Goal: Download file/media

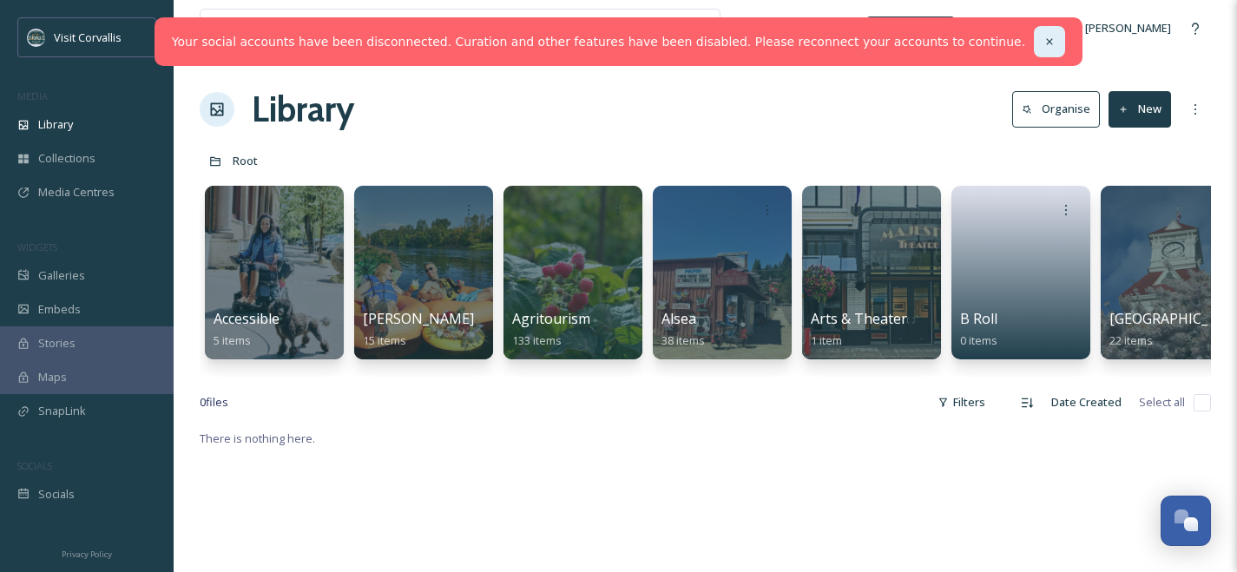
click at [1043, 37] on icon at bounding box center [1049, 42] width 12 height 12
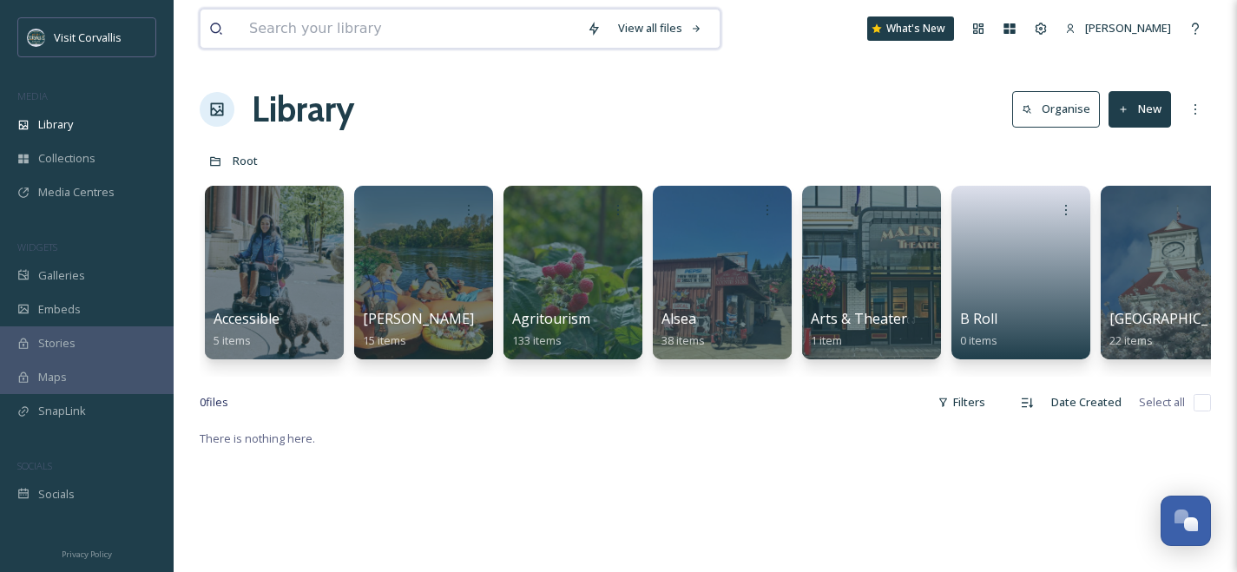
click at [527, 37] on input at bounding box center [409, 29] width 338 height 38
type input "thyme"
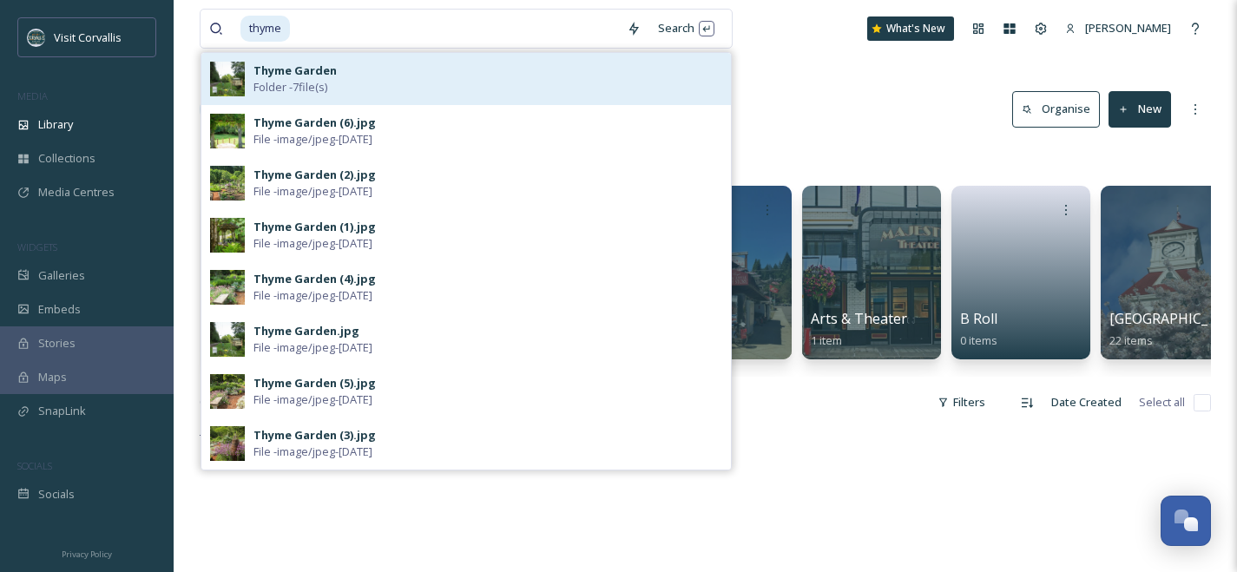
click at [375, 77] on div "Thyme Garden Folder - 7 file(s)" at bounding box center [487, 78] width 469 height 33
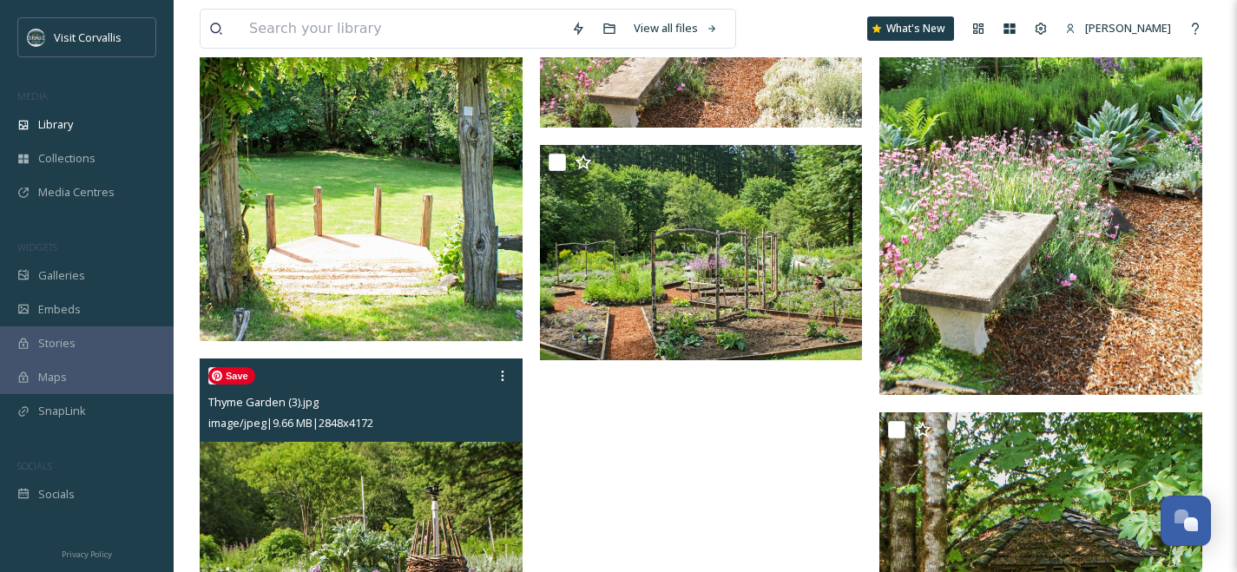
scroll to position [324, 0]
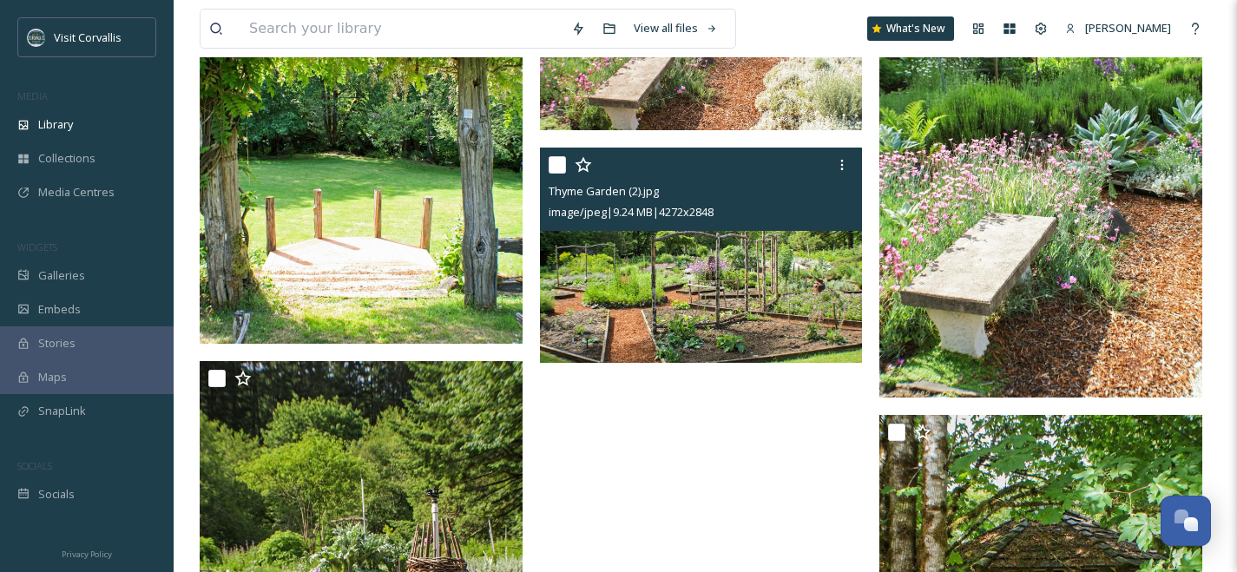
click at [591, 230] on div "Thyme Garden (2).jpg image/jpeg | 9.24 MB | 4272 x 2848" at bounding box center [701, 189] width 323 height 83
click at [842, 164] on icon at bounding box center [842, 165] width 3 height 10
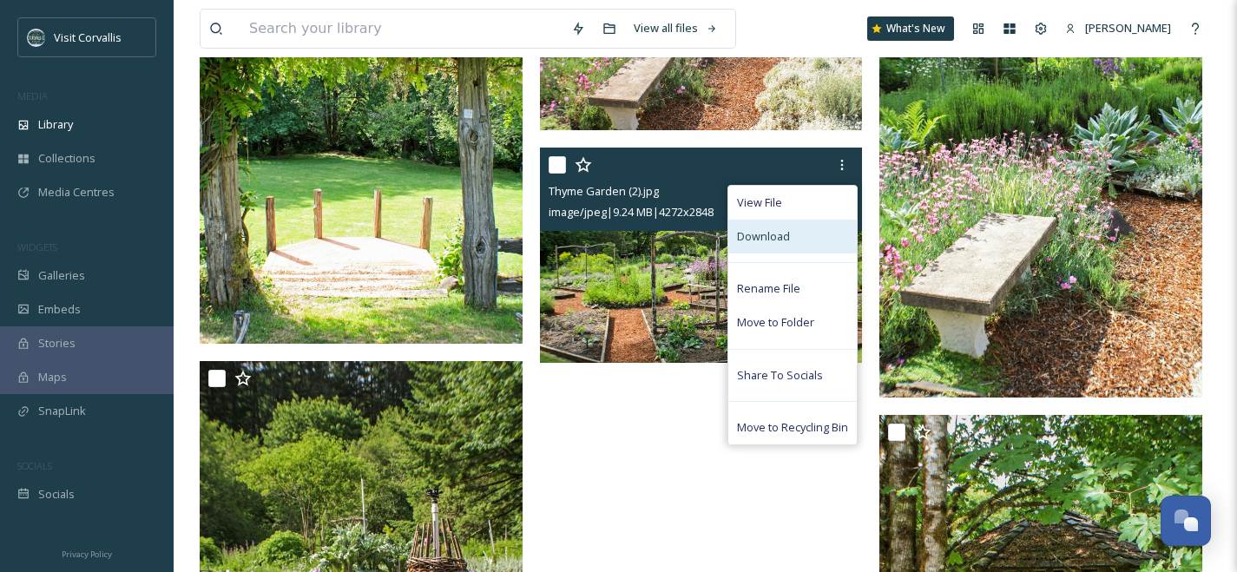
click at [786, 237] on span "Download" at bounding box center [763, 236] width 53 height 16
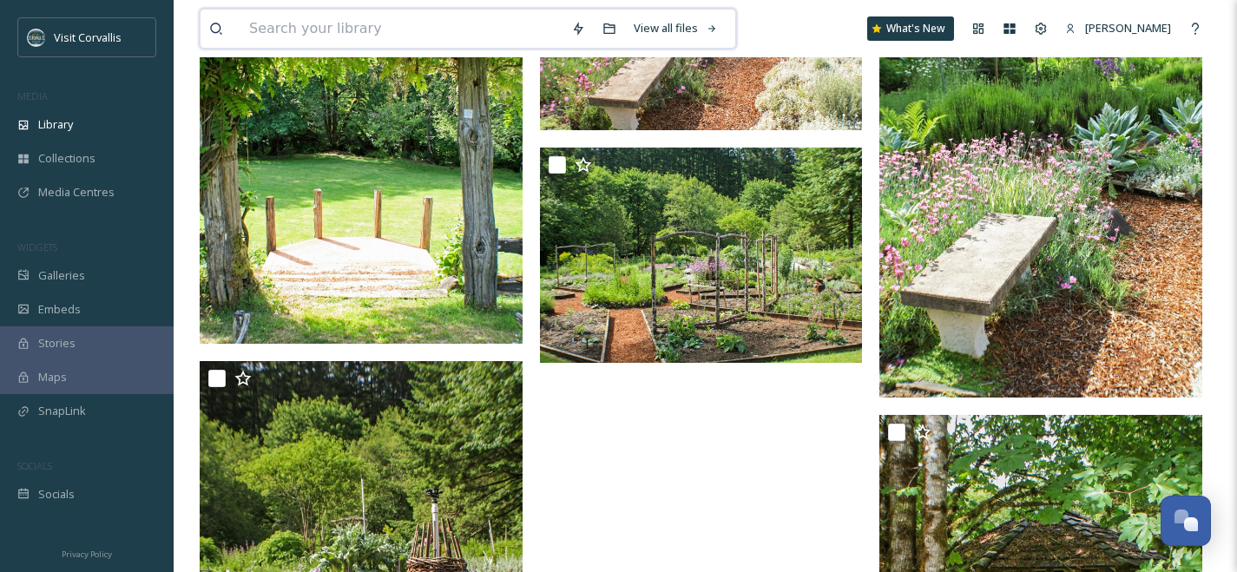
click at [327, 29] on input at bounding box center [401, 29] width 322 height 38
type input "midway"
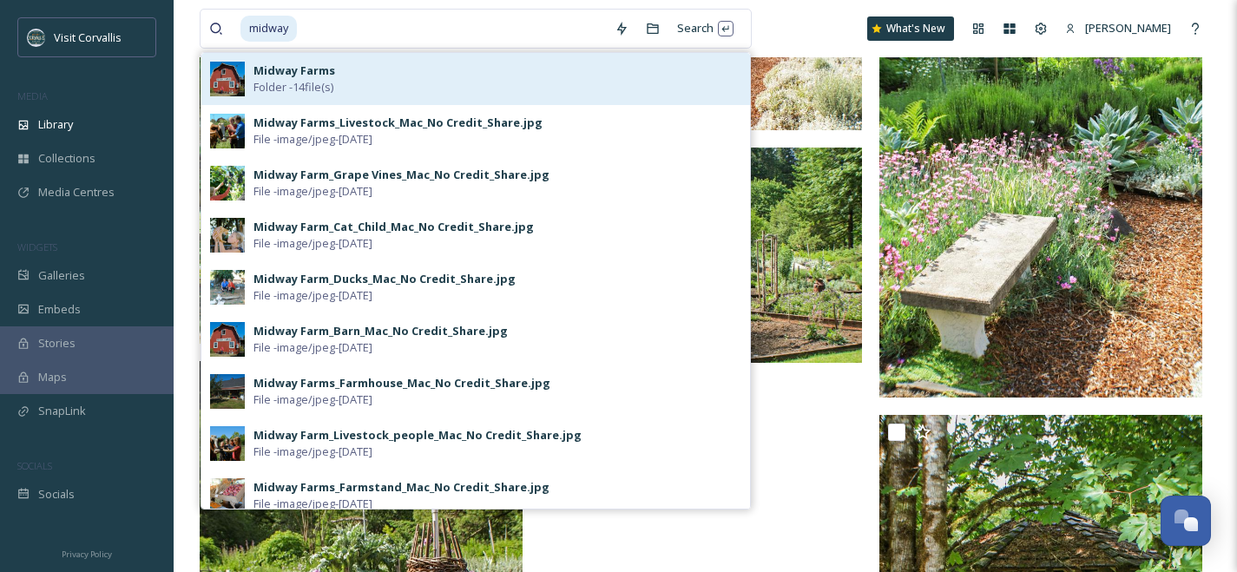
click at [390, 79] on div "Midway Farms Folder - 14 file(s)" at bounding box center [497, 78] width 488 height 33
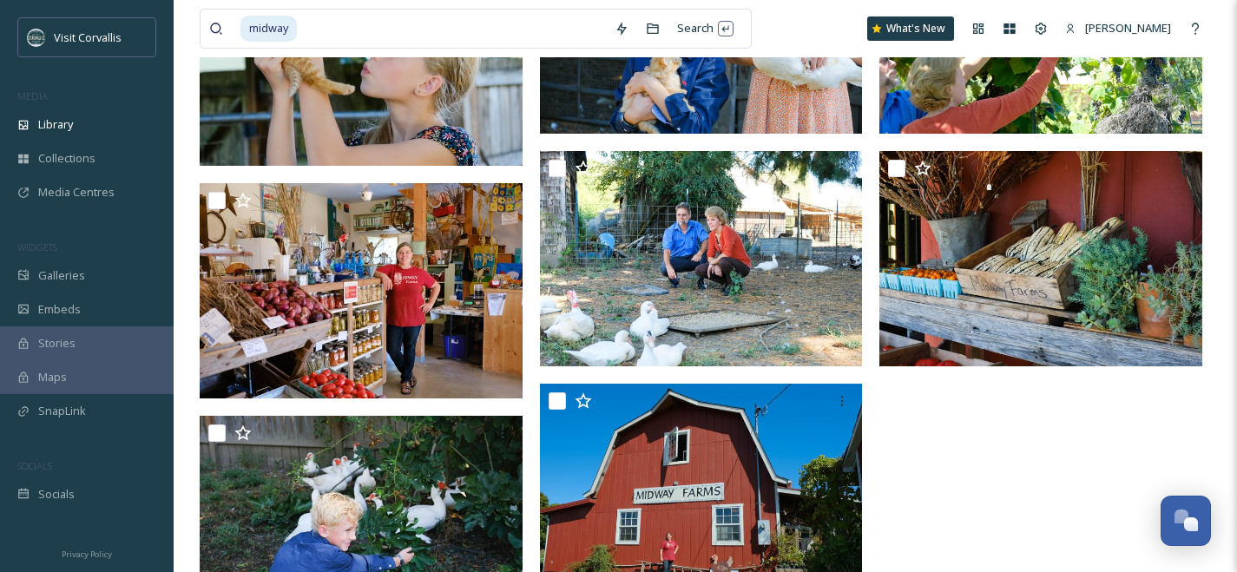
scroll to position [872, 0]
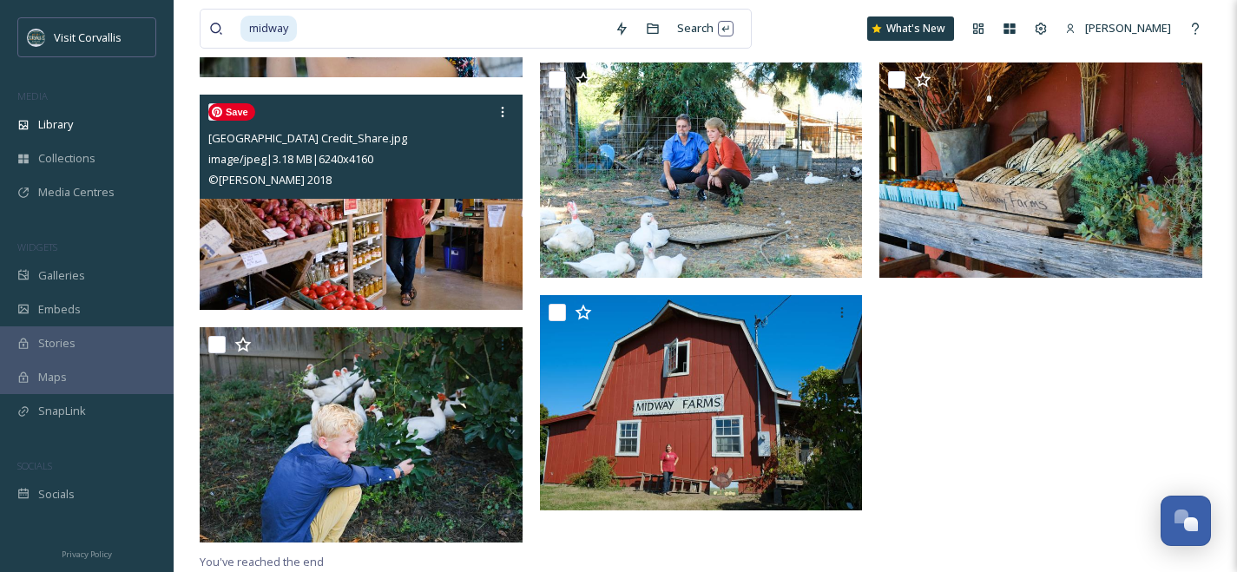
click at [261, 264] on img at bounding box center [361, 202] width 323 height 215
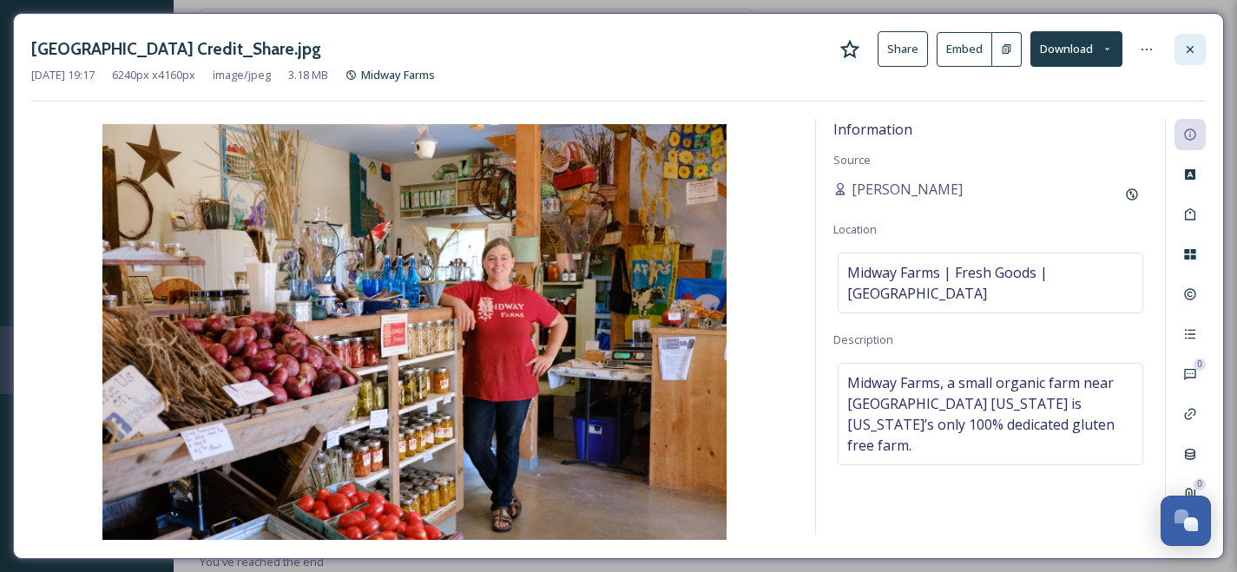
click at [1184, 48] on icon at bounding box center [1190, 50] width 14 height 14
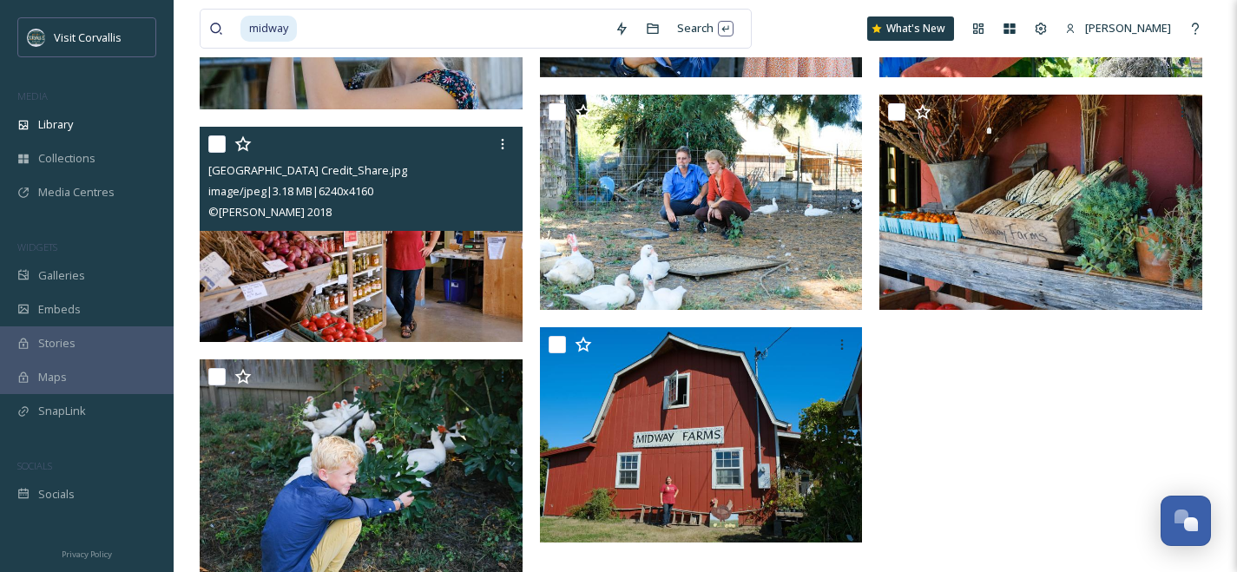
scroll to position [872, 0]
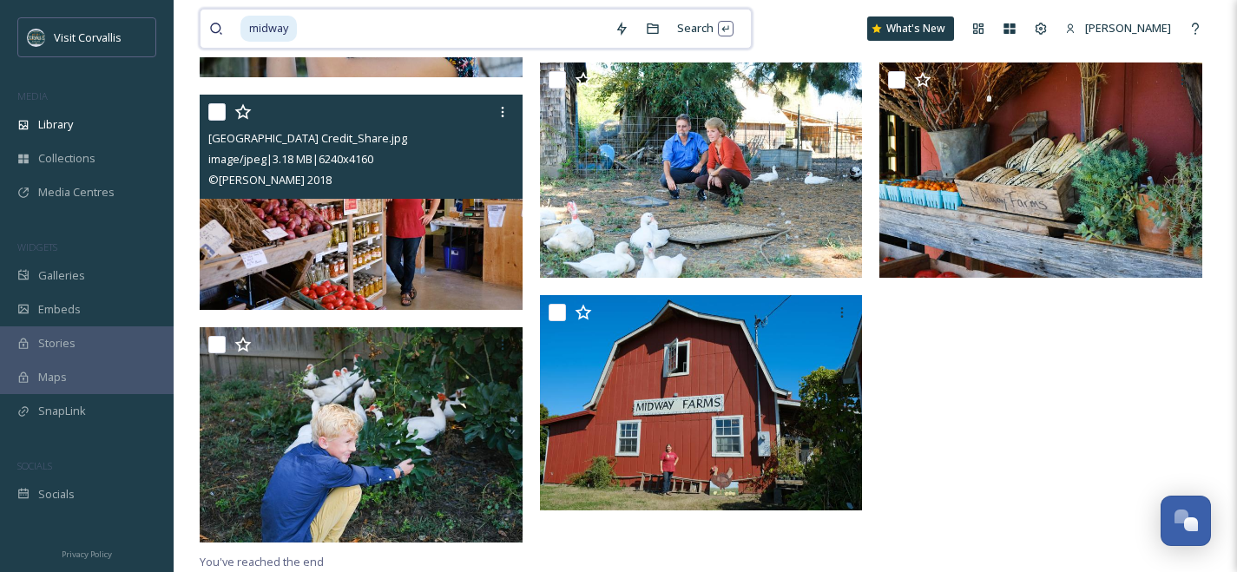
click at [299, 30] on input at bounding box center [452, 29] width 307 height 38
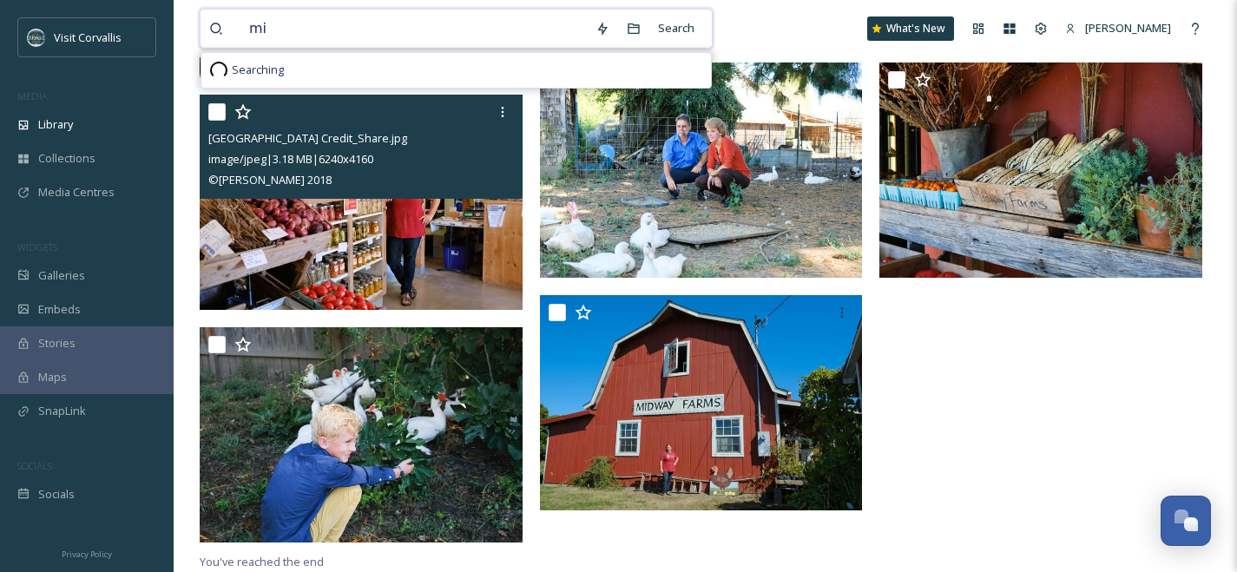
type input "m"
type input "l"
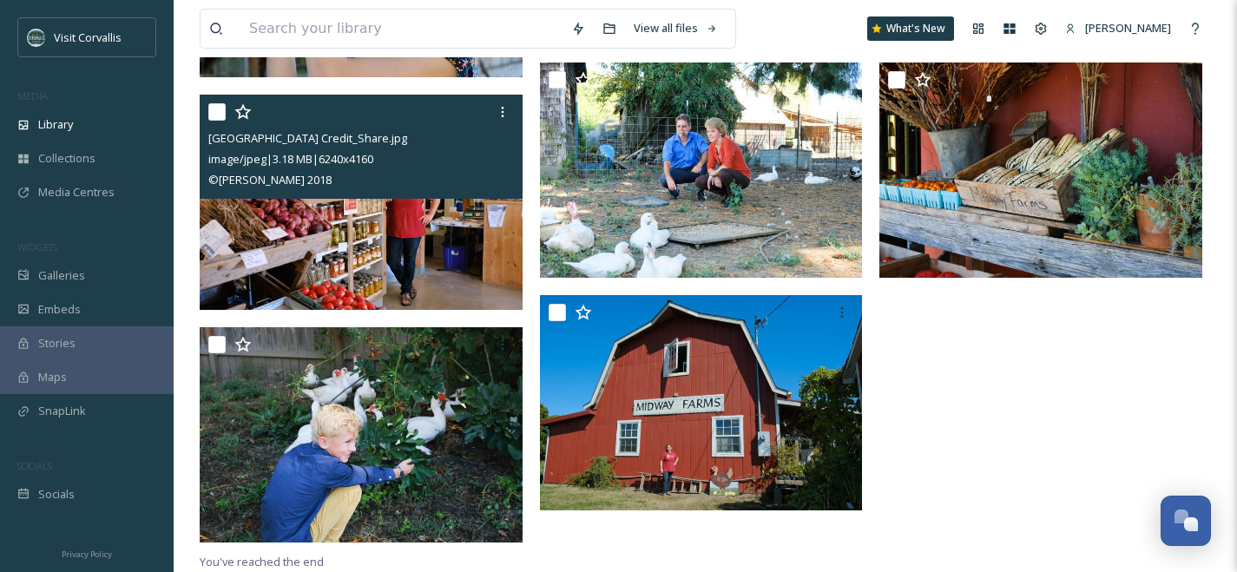
click at [779, 36] on div "View all files What's New [PERSON_NAME]" at bounding box center [705, 28] width 1011 height 57
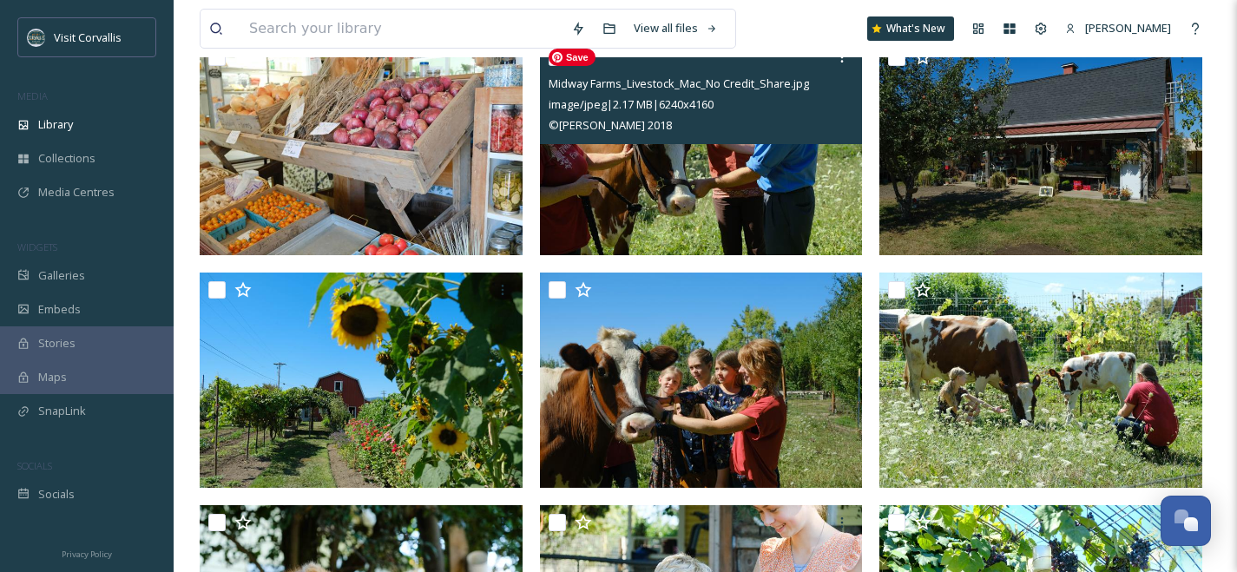
scroll to position [0, 0]
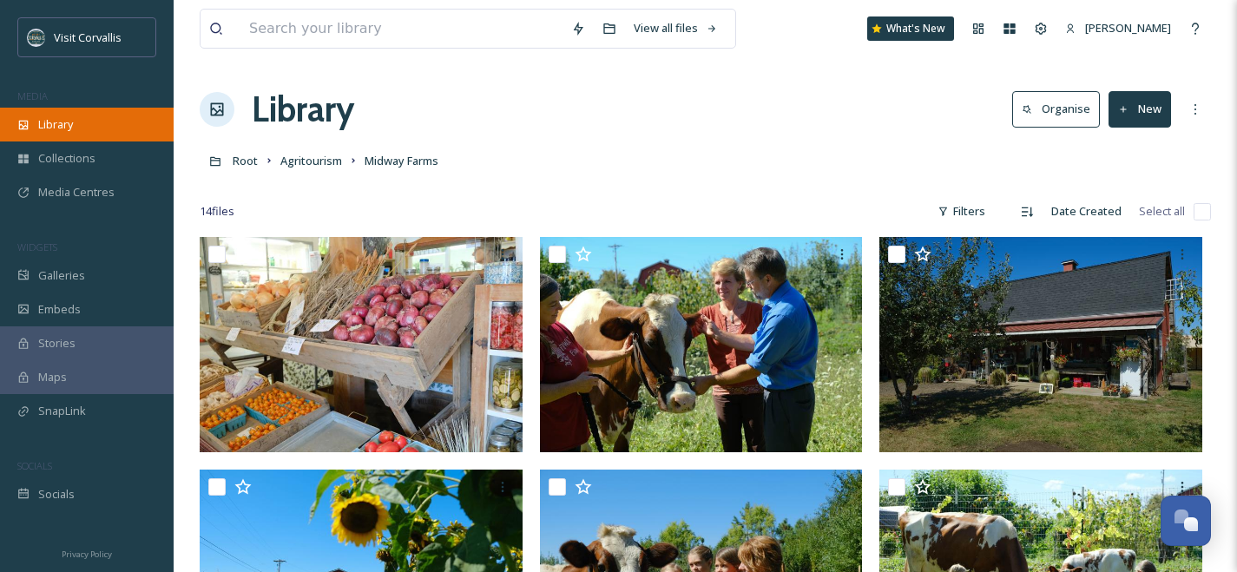
click at [72, 121] on span "Library" at bounding box center [55, 124] width 35 height 16
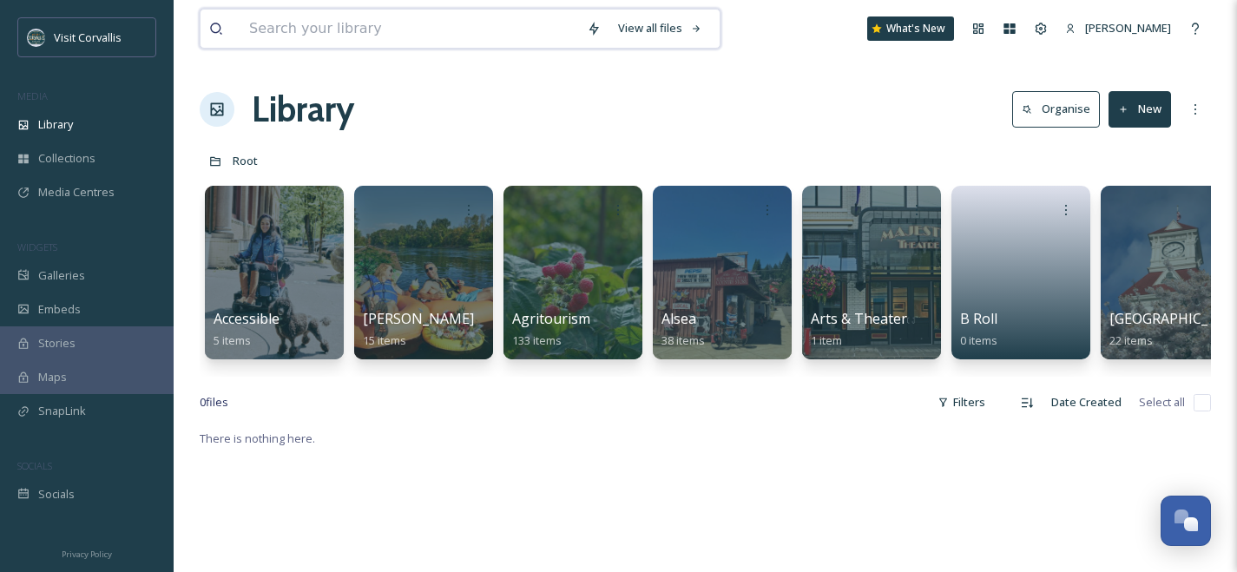
click at [279, 26] on input at bounding box center [409, 29] width 338 height 38
type input "l"
